Goal: Transaction & Acquisition: Purchase product/service

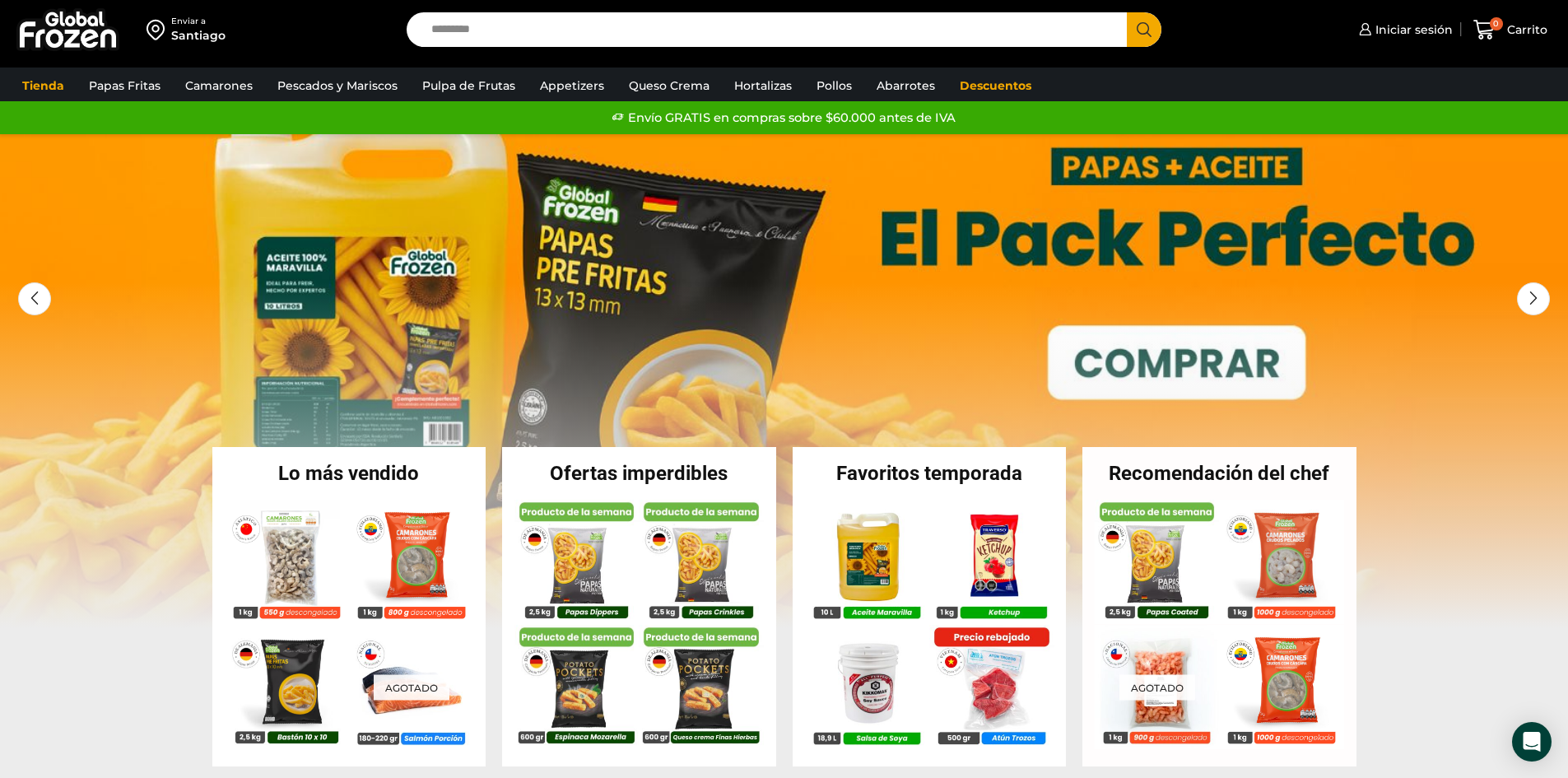
click at [509, 32] on input "Search input" at bounding box center [771, 29] width 696 height 34
type input "*****"
click at [1127, 12] on button "Search" at bounding box center [1144, 29] width 34 height 34
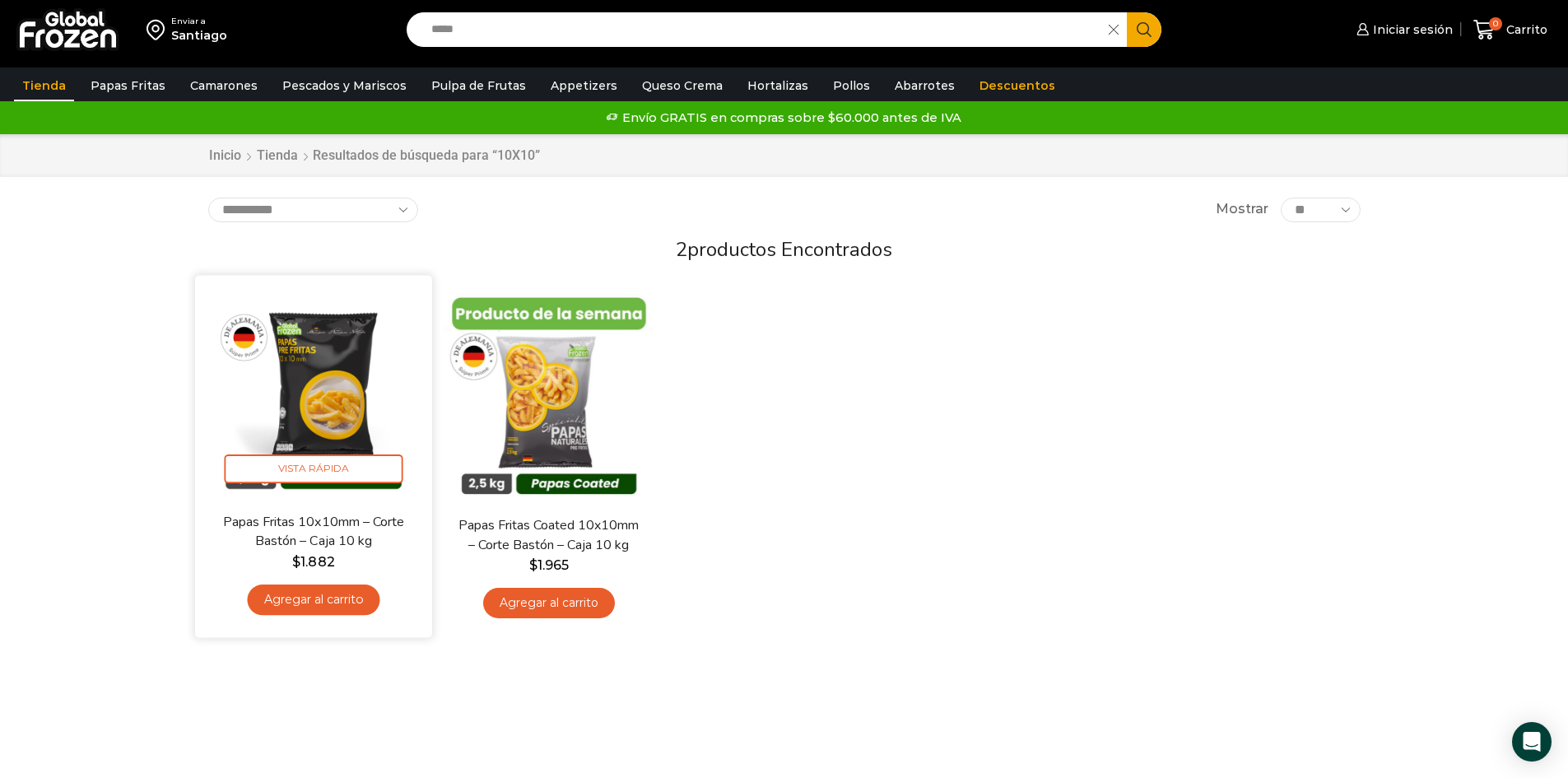
click at [341, 375] on img at bounding box center [314, 395] width 212 height 213
click at [329, 382] on img at bounding box center [314, 395] width 212 height 213
click at [304, 459] on span "Vista Rápida" at bounding box center [313, 469] width 178 height 28
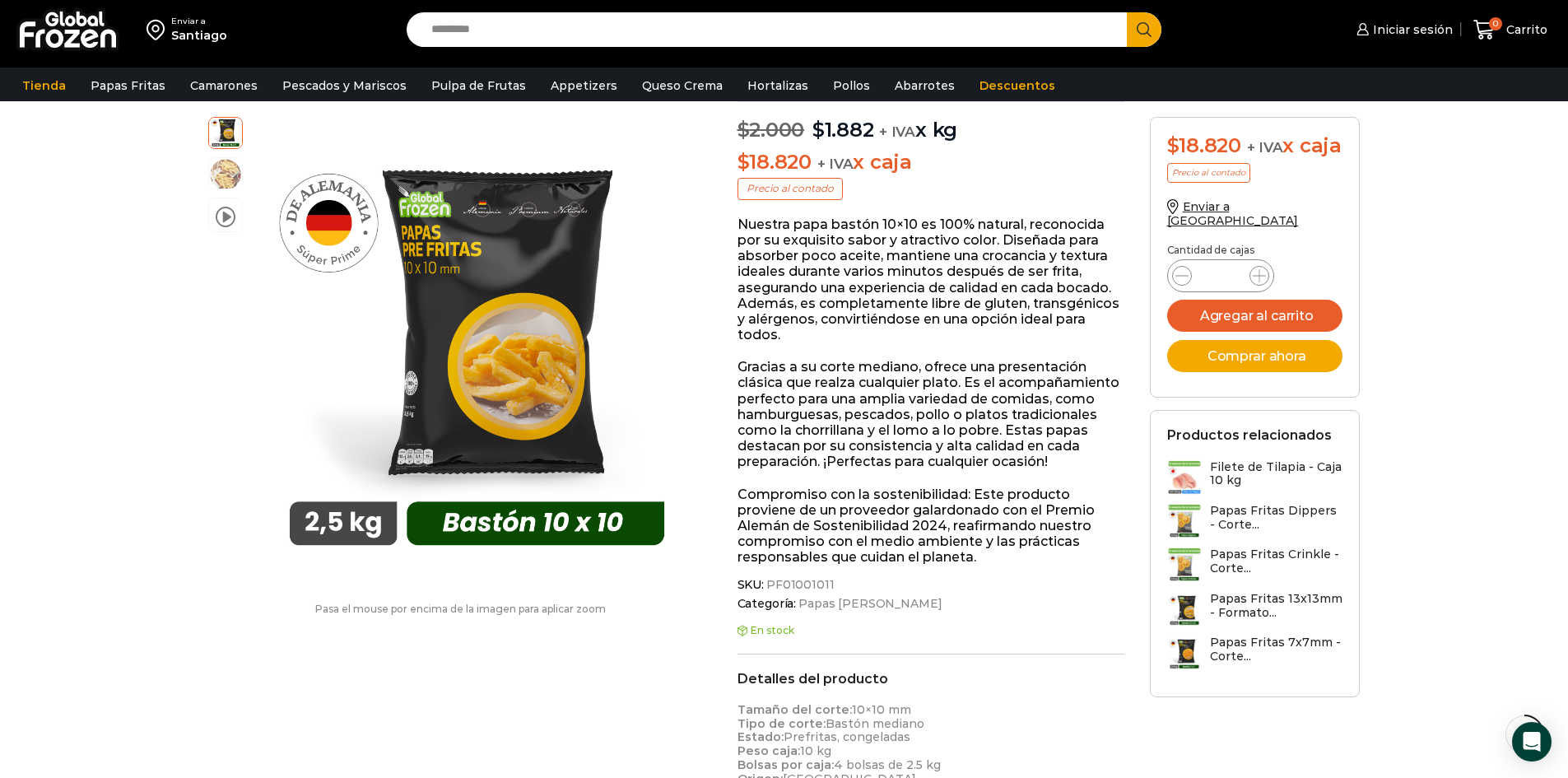
scroll to position [83, 0]
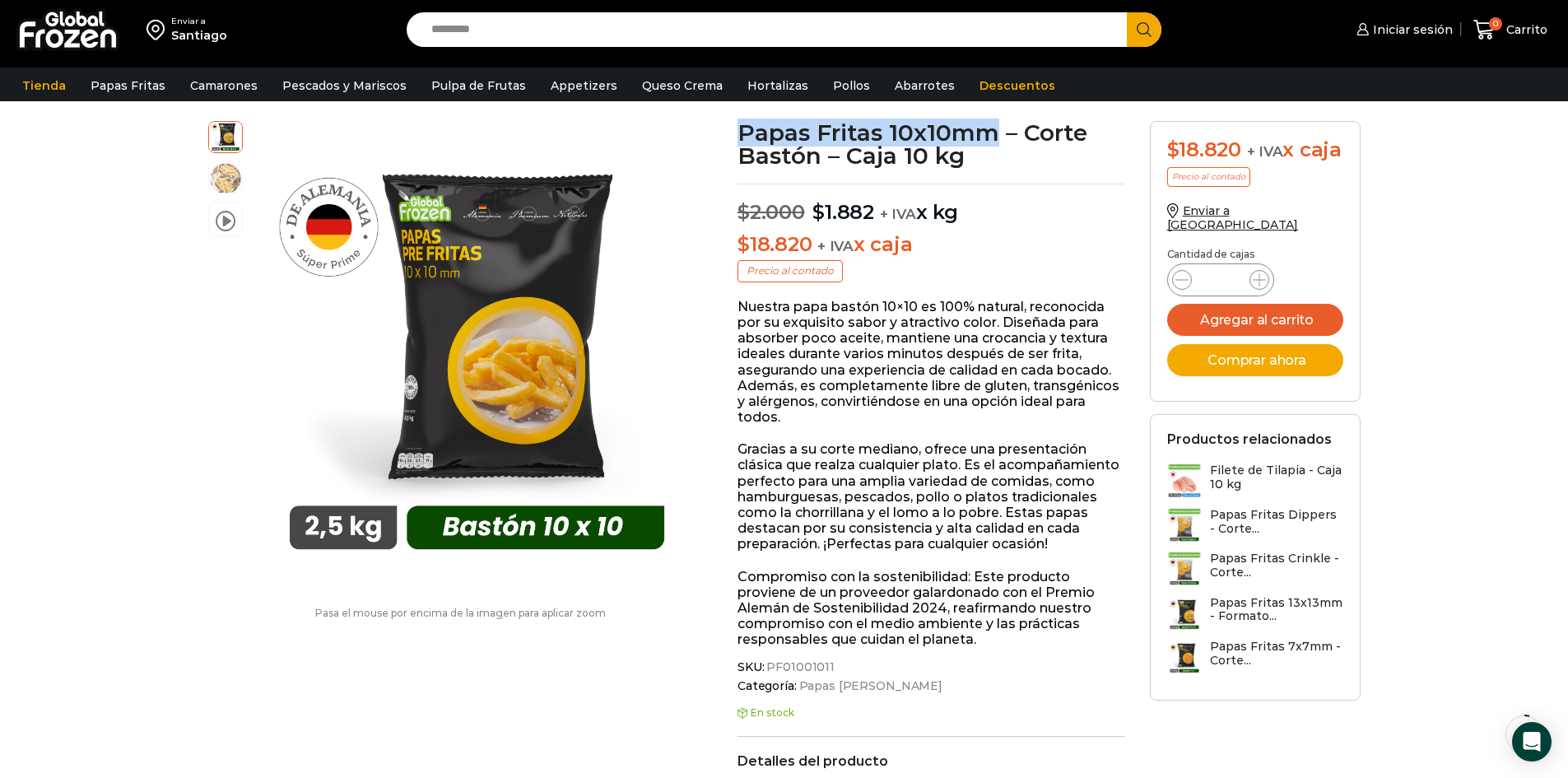
drag, startPoint x: 740, startPoint y: 127, endPoint x: 997, endPoint y: 135, distance: 257.1
click at [997, 135] on h1 "Papas Fritas 10x10mm – Corte Bastón – Caja 10 kg" at bounding box center [931, 144] width 388 height 46
copy h1 "Papas Fritas 10x10mm"
drag, startPoint x: 767, startPoint y: 663, endPoint x: 827, endPoint y: 668, distance: 60.2
click at [827, 668] on span "PF01001011" at bounding box center [799, 667] width 71 height 14
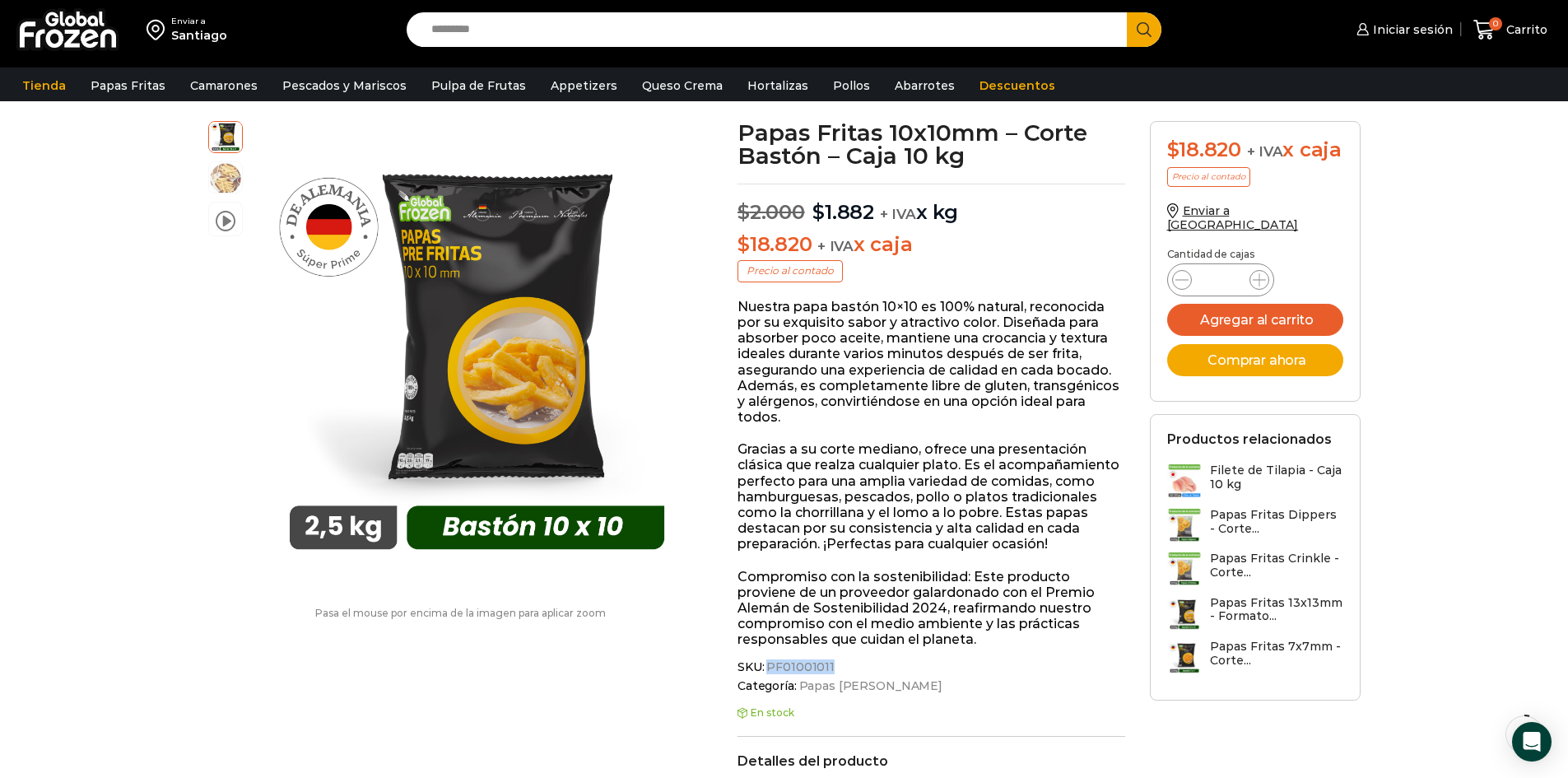
copy span "PF01001011"
